Goal: Navigation & Orientation: Understand site structure

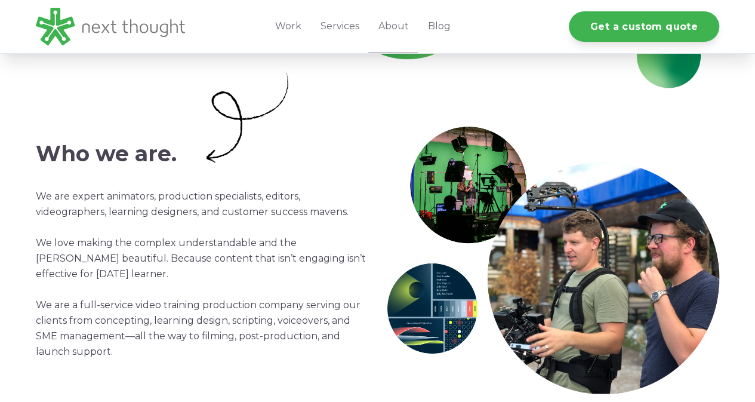
scroll to position [310, 0]
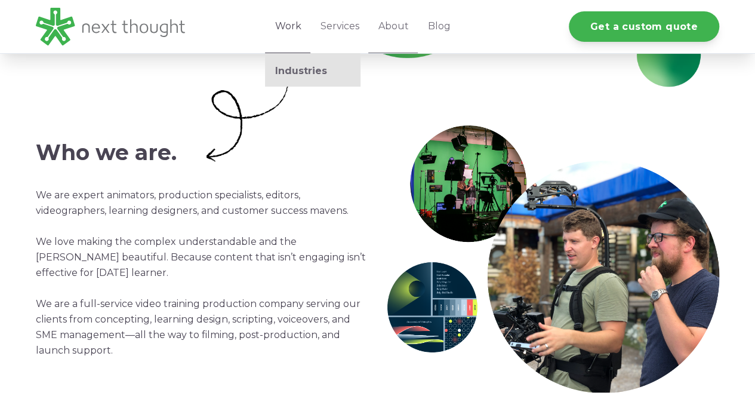
click at [289, 30] on link "Work" at bounding box center [287, 26] width 45 height 53
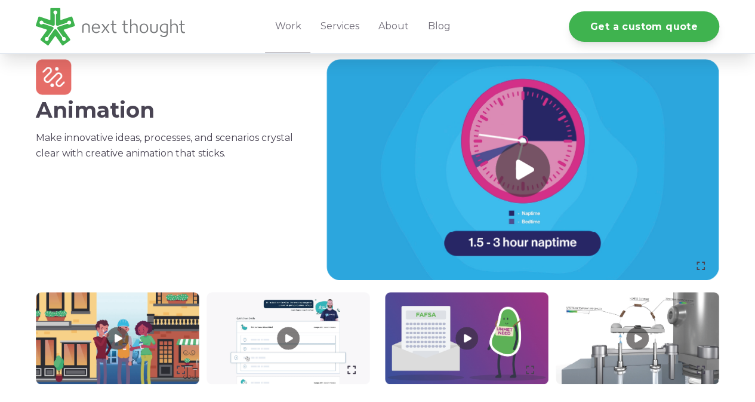
scroll to position [722, 0]
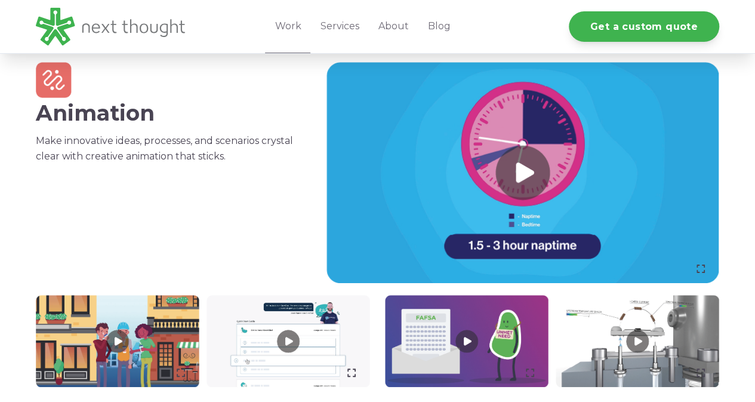
click at [544, 184] on link at bounding box center [522, 172] width 393 height 221
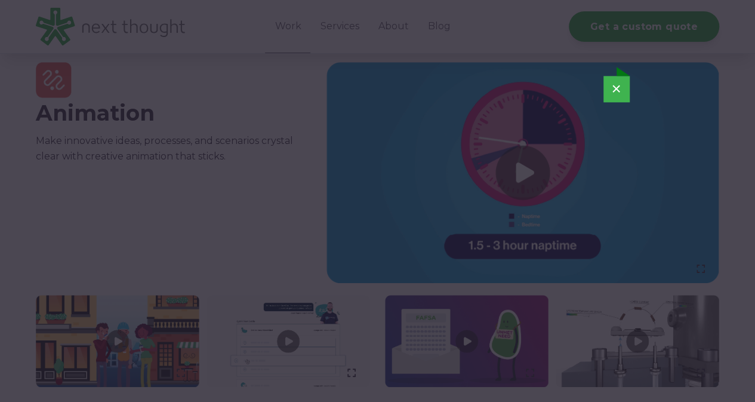
click at [607, 87] on button "×" at bounding box center [616, 89] width 26 height 26
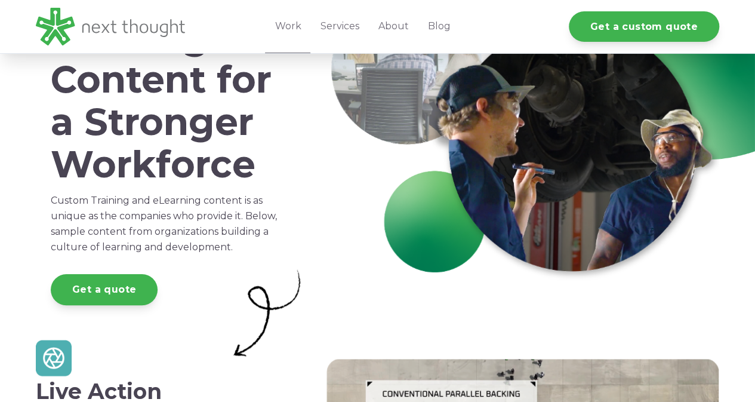
scroll to position [0, 0]
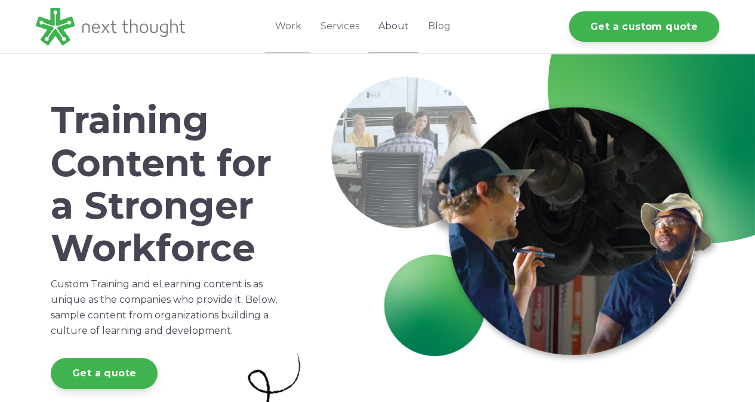
click at [390, 28] on link "About" at bounding box center [393, 26] width 50 height 53
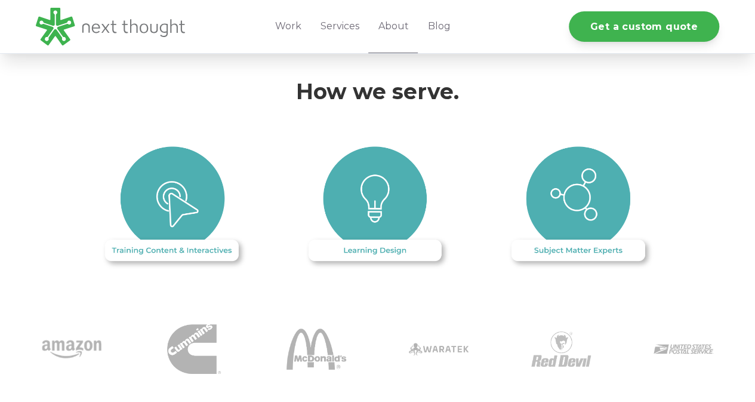
scroll to position [971, 0]
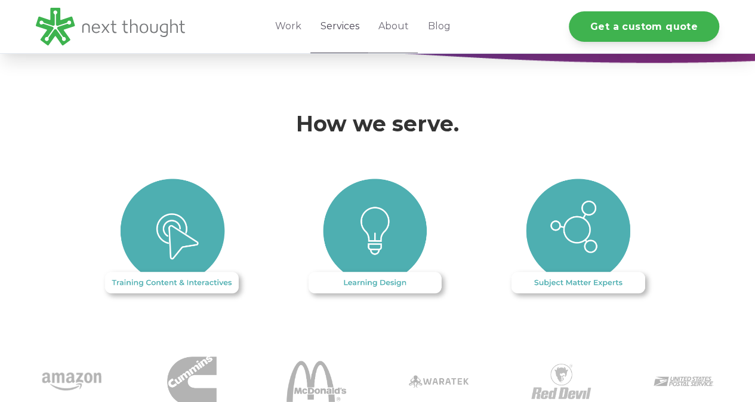
click at [344, 21] on link "Services" at bounding box center [339, 26] width 58 height 53
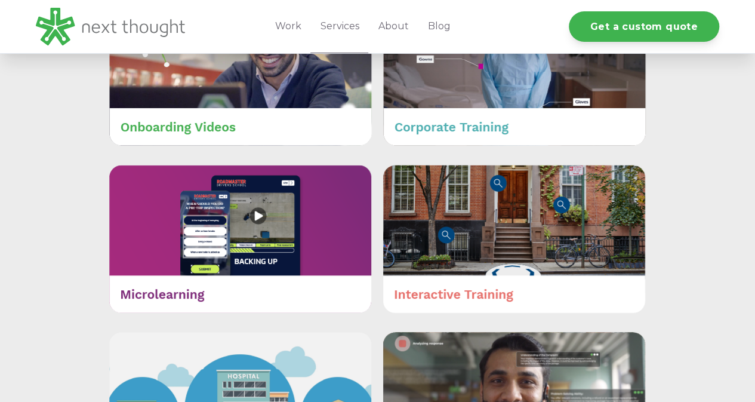
scroll to position [459, 0]
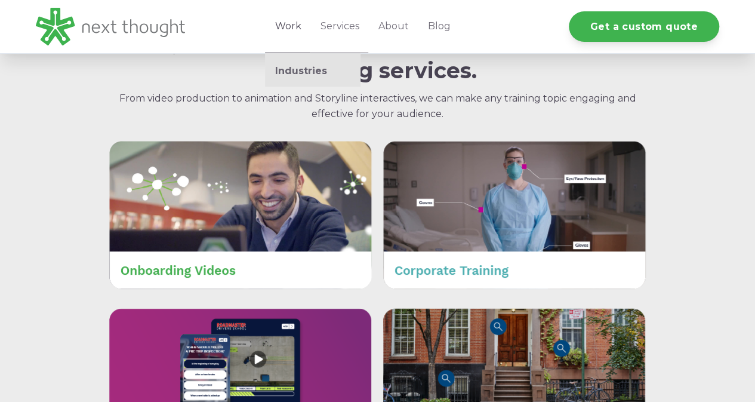
click at [291, 30] on link "Work" at bounding box center [287, 26] width 45 height 53
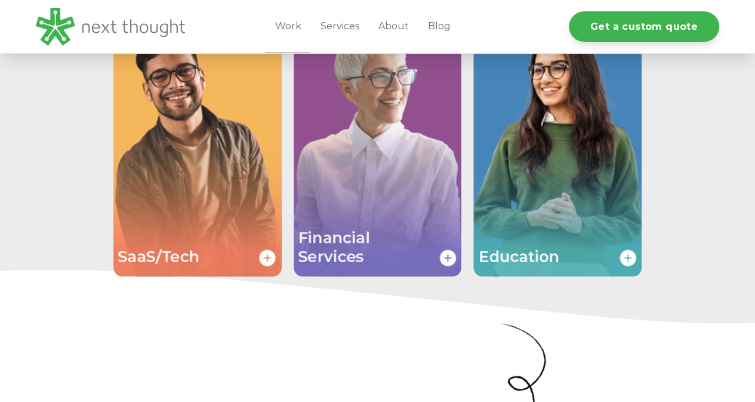
scroll to position [2203, 0]
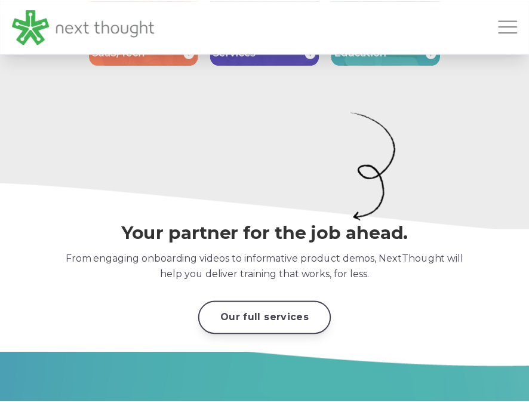
scroll to position [1951, 0]
